Goal: Task Accomplishment & Management: Use online tool/utility

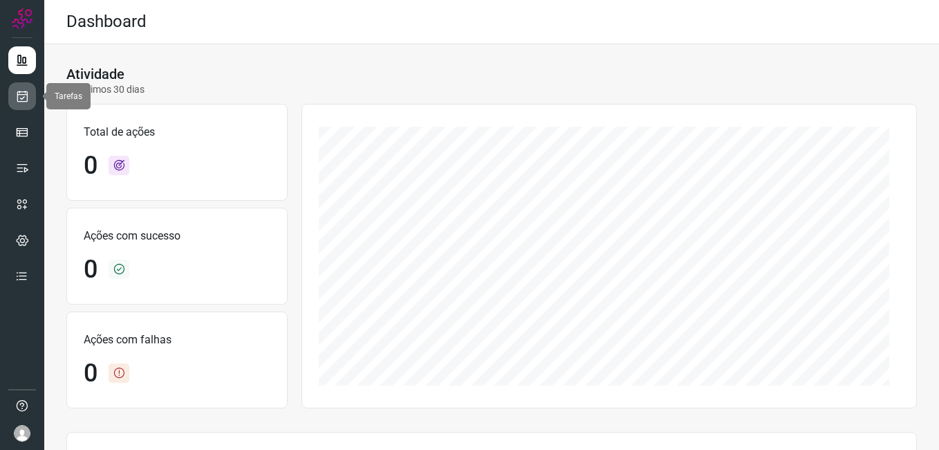
click at [28, 100] on icon at bounding box center [22, 96] width 15 height 14
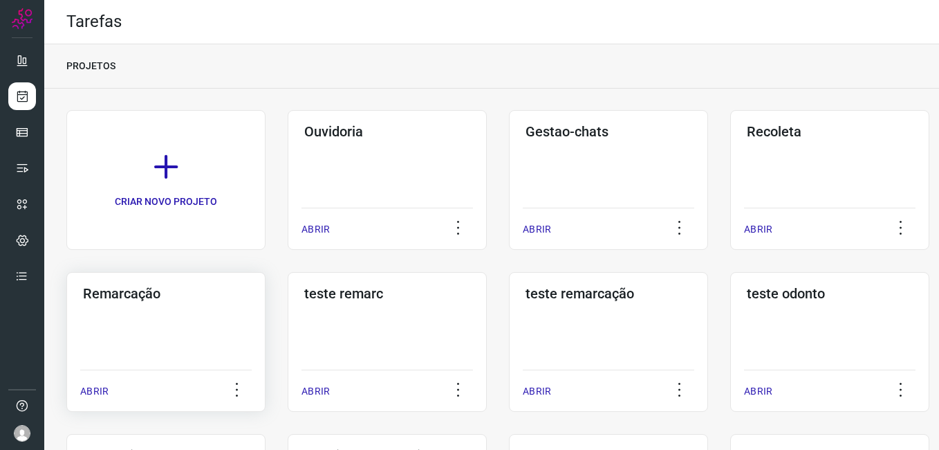
click at [165, 320] on div "Remarcação ABRIR" at bounding box center [165, 342] width 199 height 140
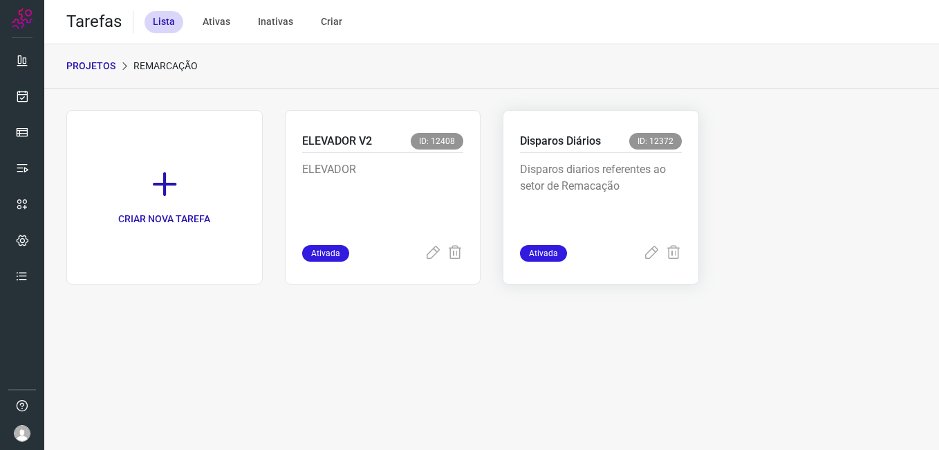
click at [572, 155] on div "Disparos diarios referentes ao setor de Remacação" at bounding box center [601, 199] width 162 height 92
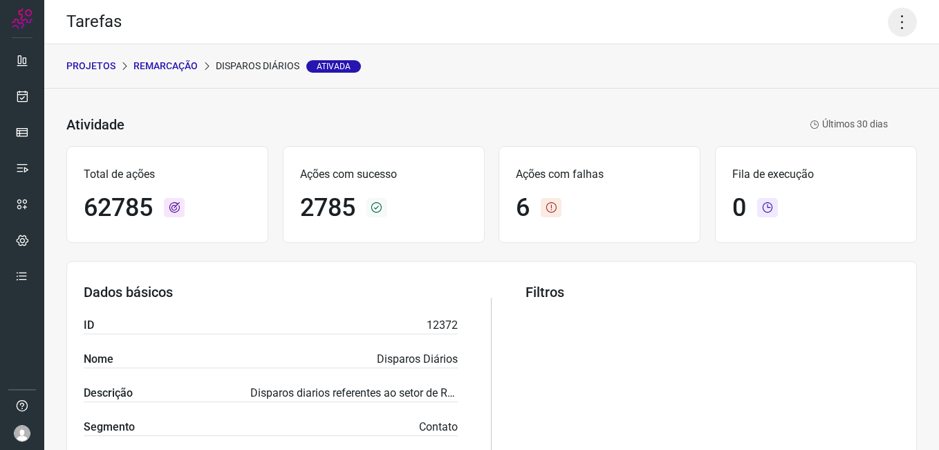
click at [891, 19] on icon at bounding box center [902, 22] width 29 height 29
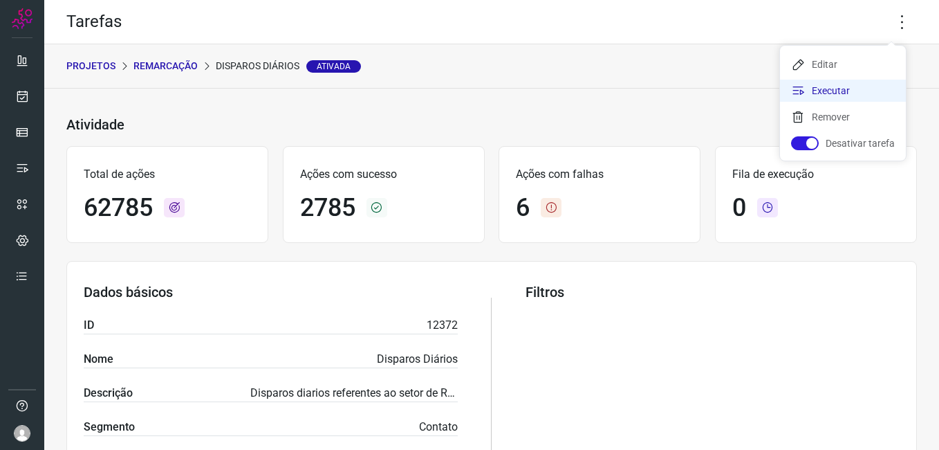
click at [842, 90] on li "Executar" at bounding box center [843, 91] width 126 height 22
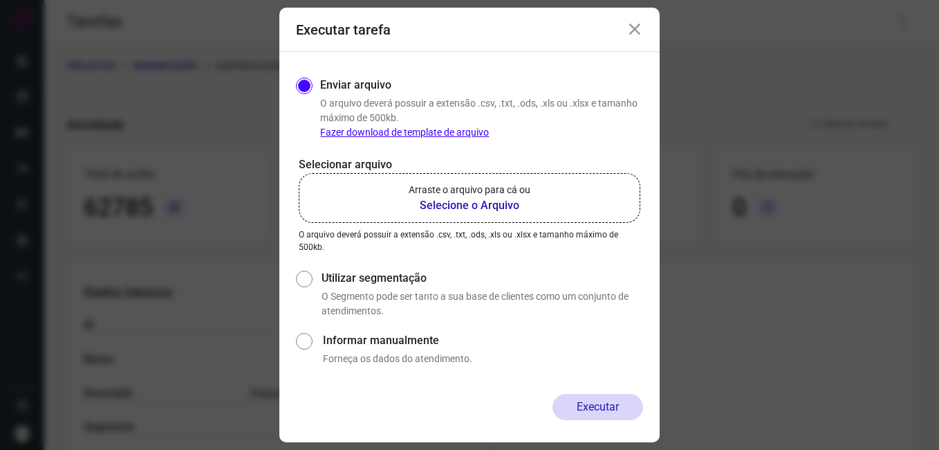
click at [497, 205] on b "Selecione o Arquivo" at bounding box center [470, 205] width 122 height 17
click at [0, 0] on input "Arraste o arquivo para cá ou Selecione o Arquivo" at bounding box center [0, 0] width 0 height 0
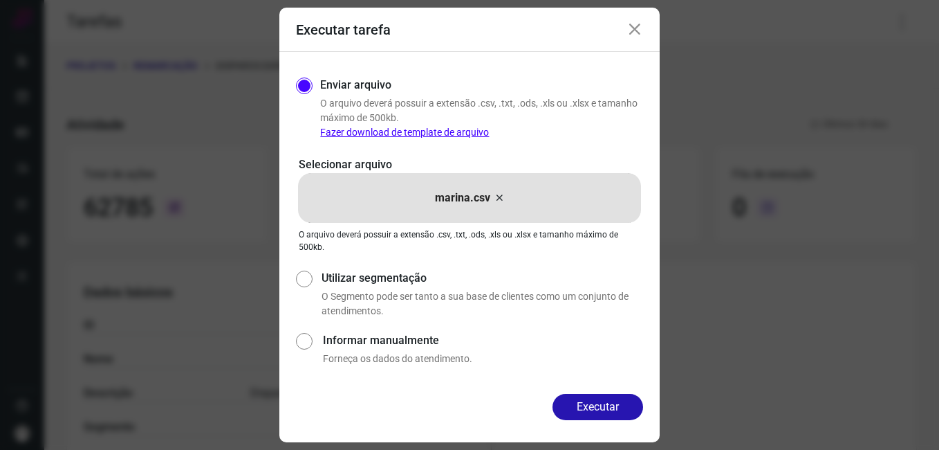
click at [876, 160] on div "Executar tarefa Enviar arquivo O arquivo deverá possuir a extensão .csv, .txt, …" at bounding box center [469, 225] width 939 height 450
click at [629, 30] on icon at bounding box center [635, 29] width 17 height 17
